Goal: Task Accomplishment & Management: Complete application form

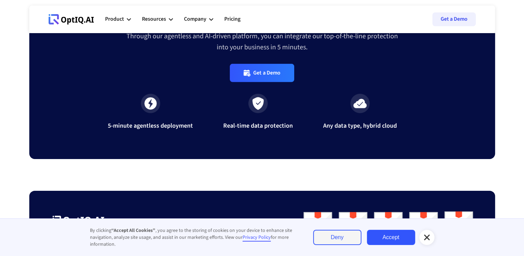
scroll to position [2326, 0]
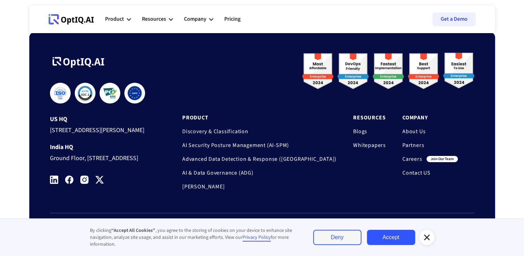
click at [414, 155] on link "Careers" at bounding box center [413, 158] width 20 height 7
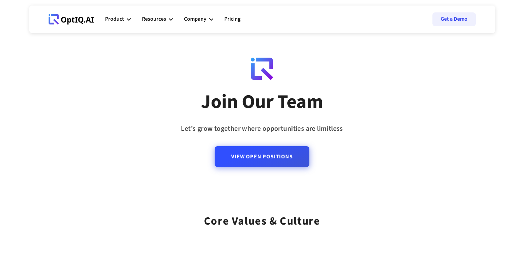
click at [254, 164] on link "View Open Positions" at bounding box center [262, 156] width 94 height 21
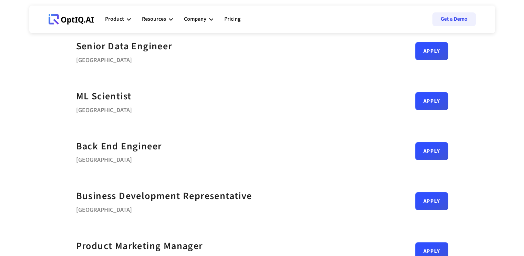
scroll to position [232, 0]
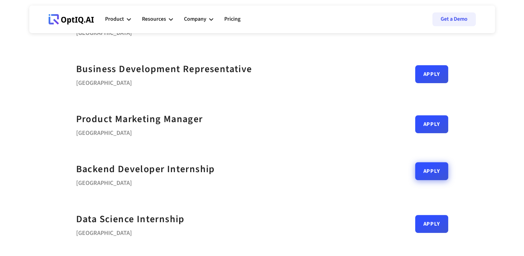
click at [424, 175] on link "Apply" at bounding box center [431, 171] width 33 height 18
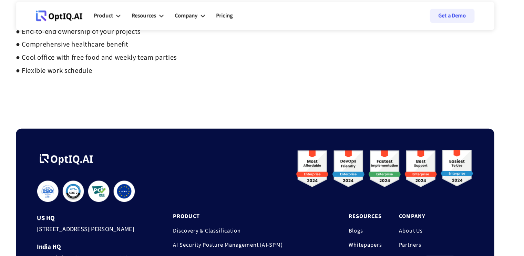
scroll to position [444, 0]
